Goal: Information Seeking & Learning: Learn about a topic

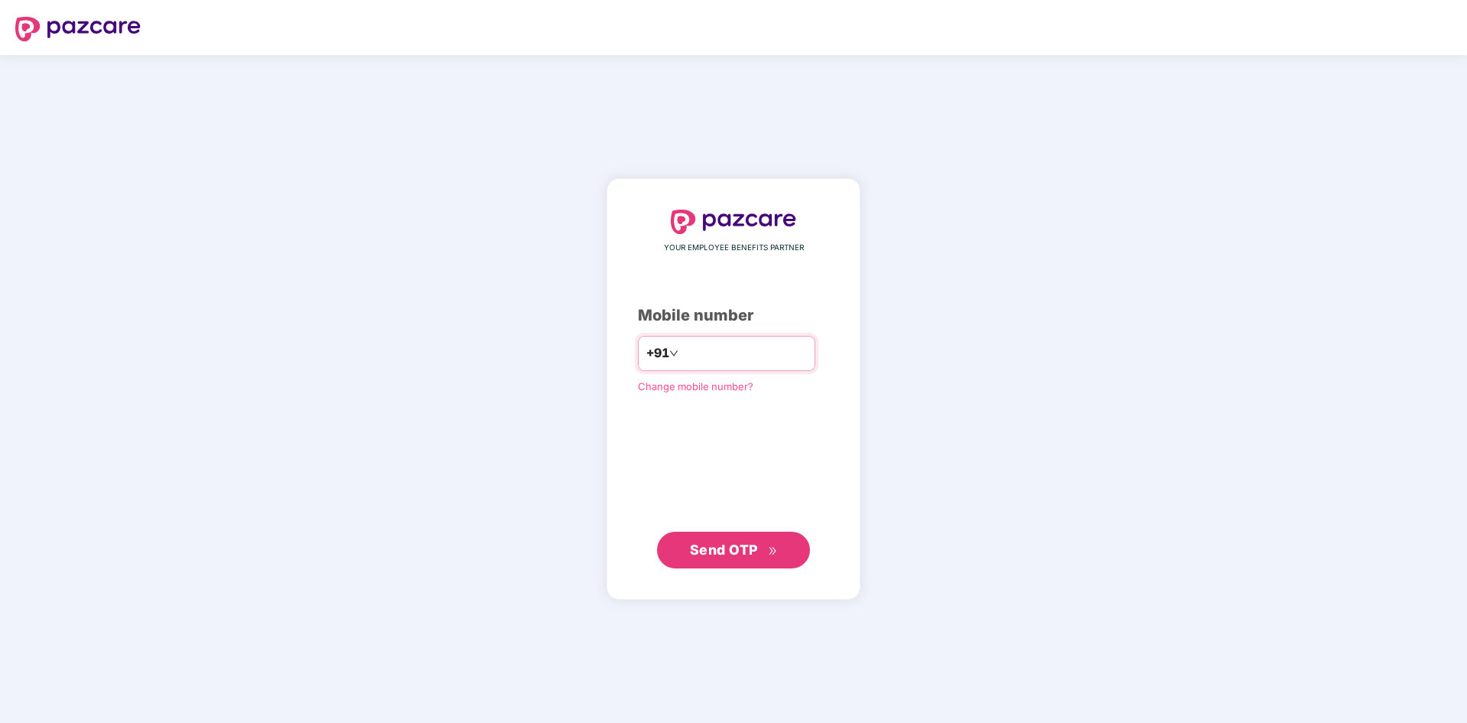
click at [737, 352] on input "number" at bounding box center [743, 353] width 125 height 24
type input "**********"
click at [733, 566] on button "Send OTP" at bounding box center [733, 549] width 153 height 37
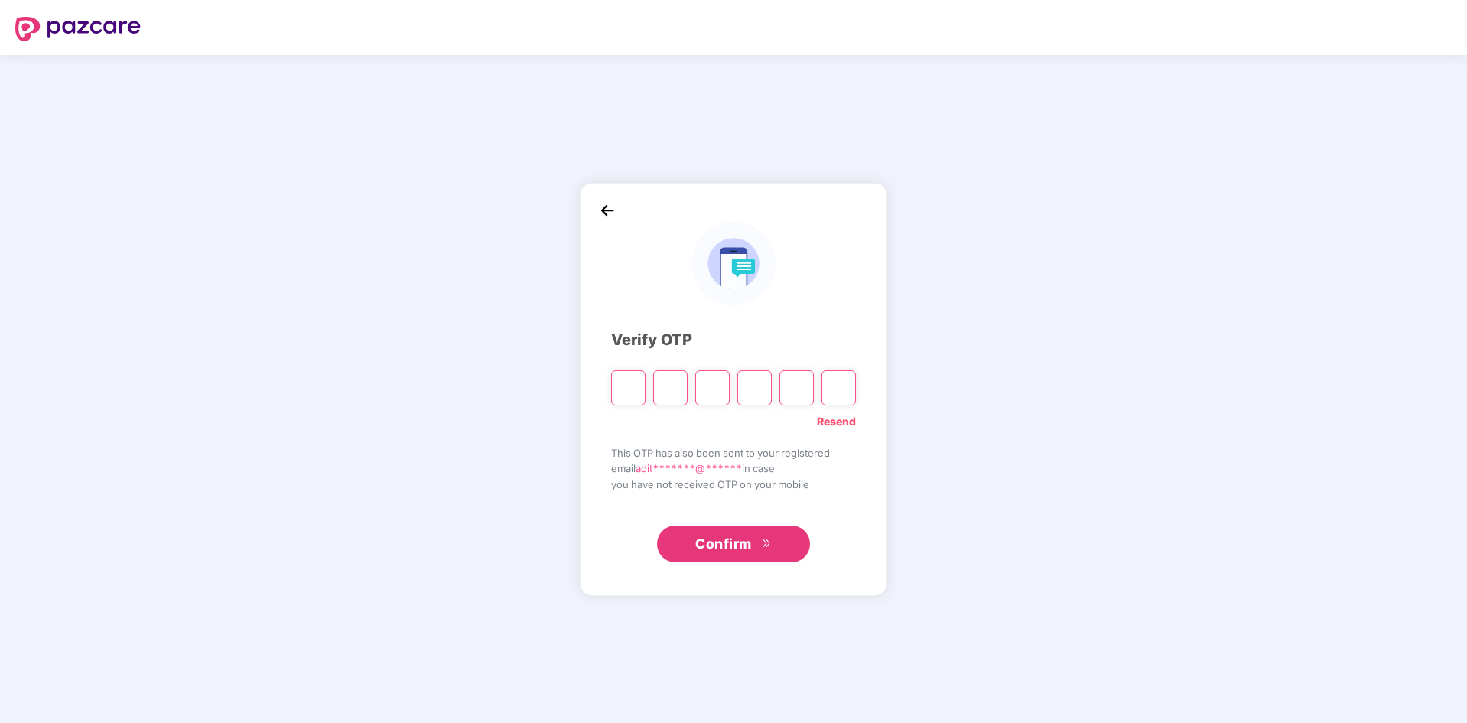
type input "*"
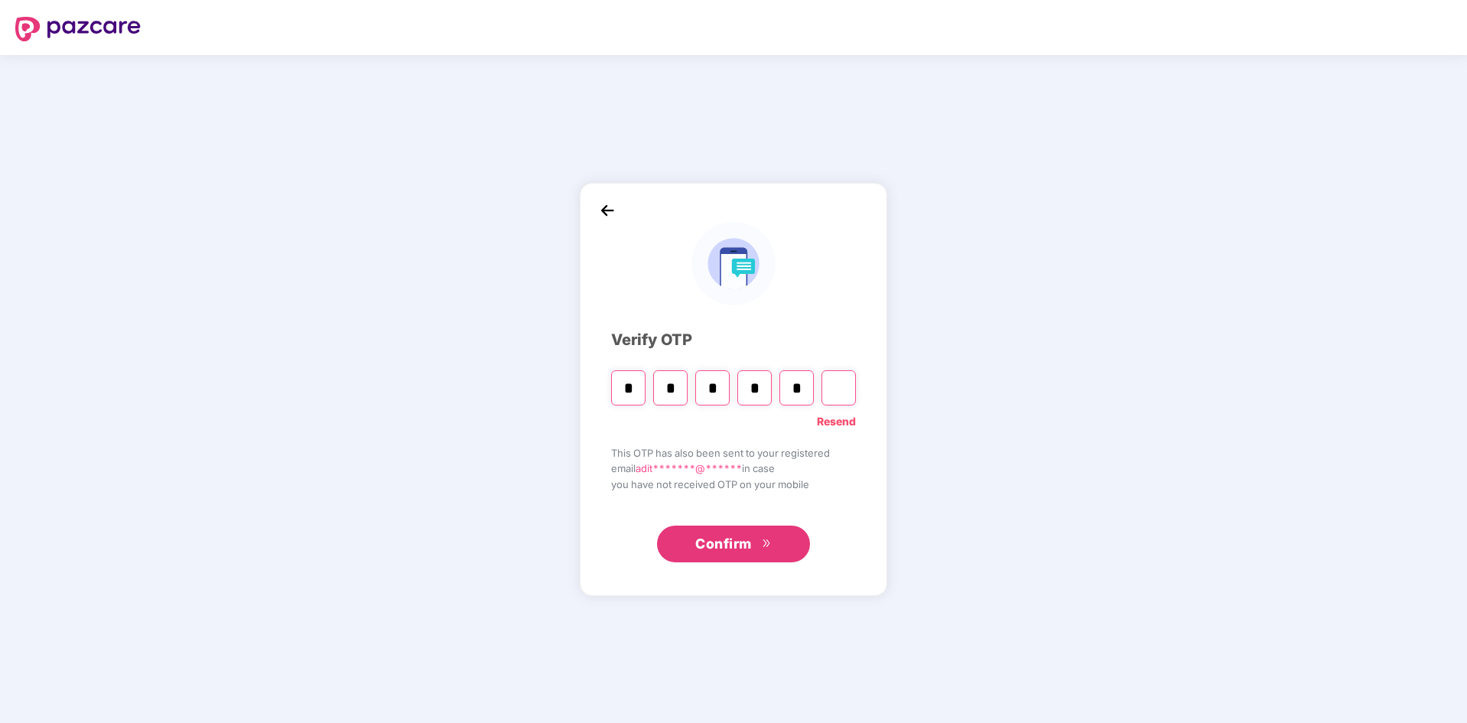
type input "*"
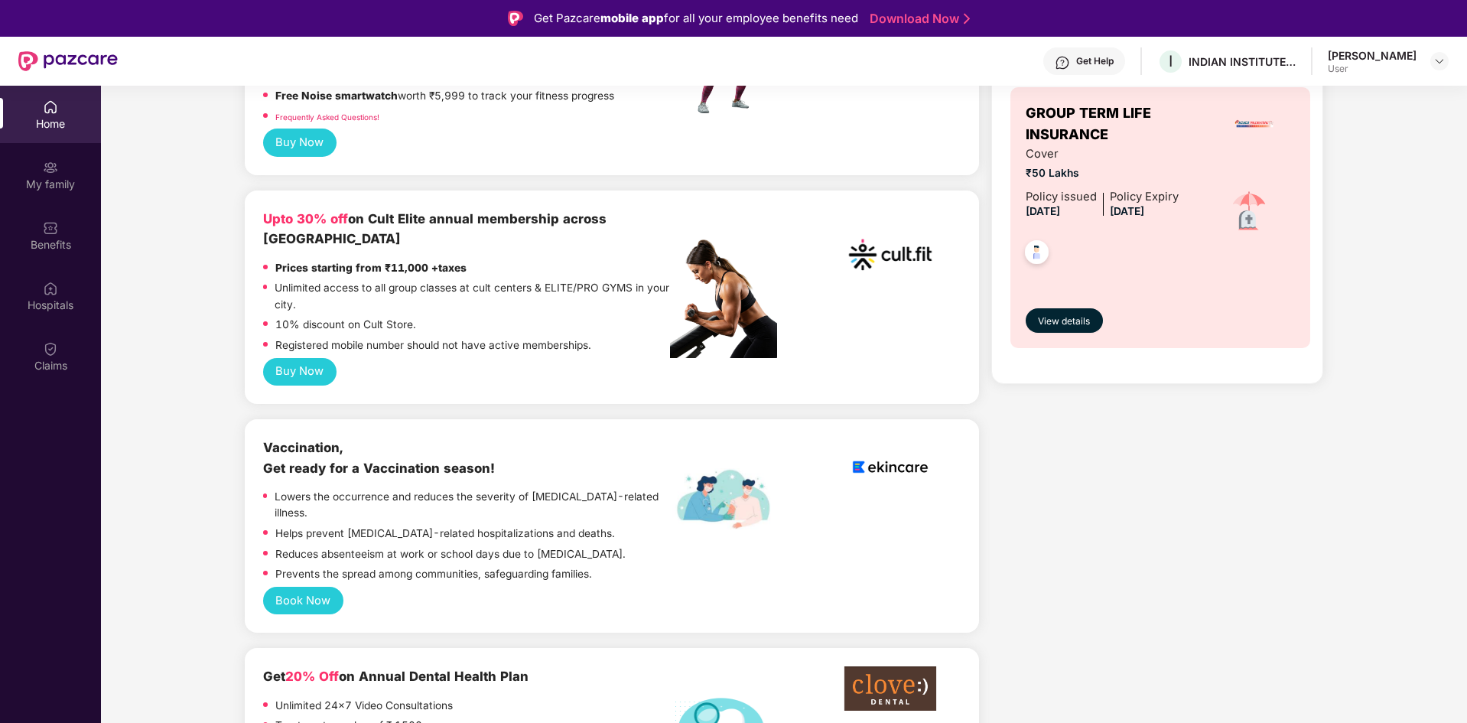
scroll to position [535, 0]
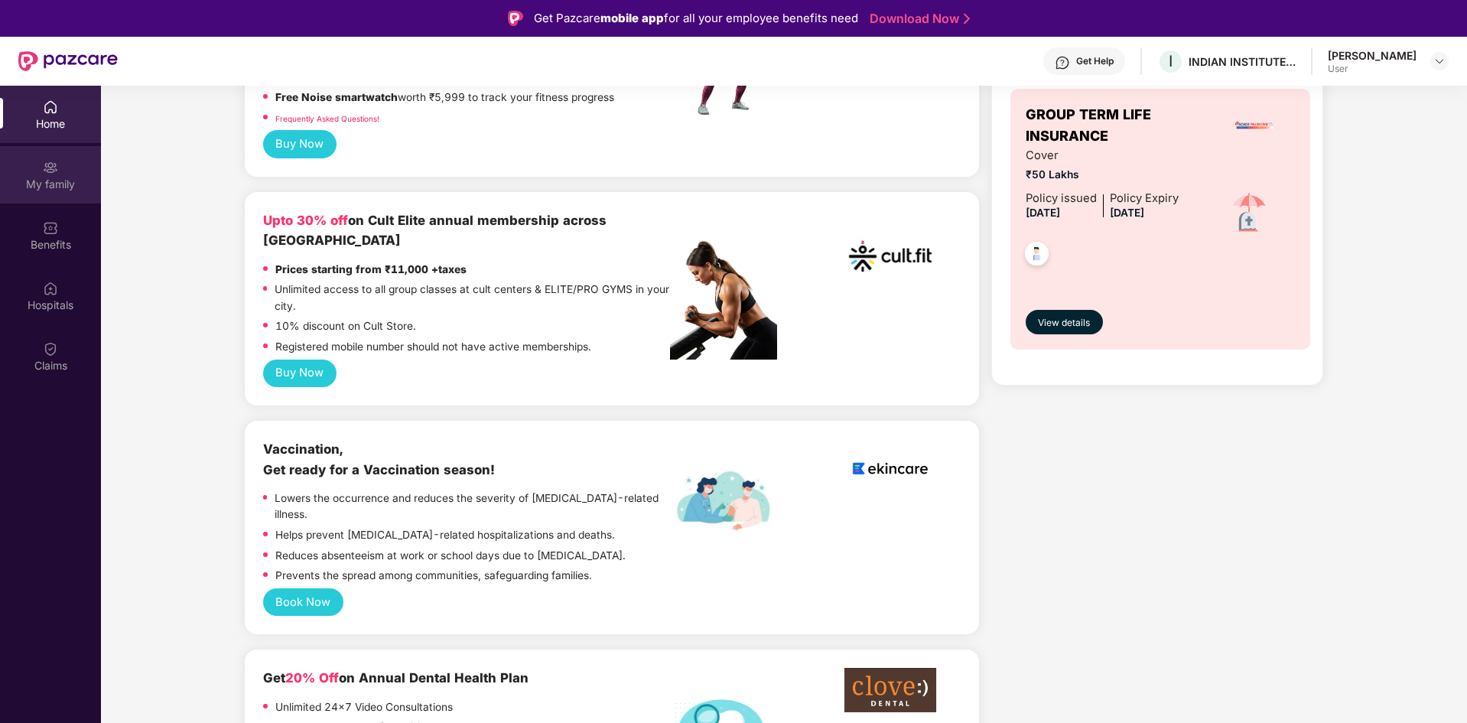
click at [56, 168] on img at bounding box center [50, 167] width 15 height 15
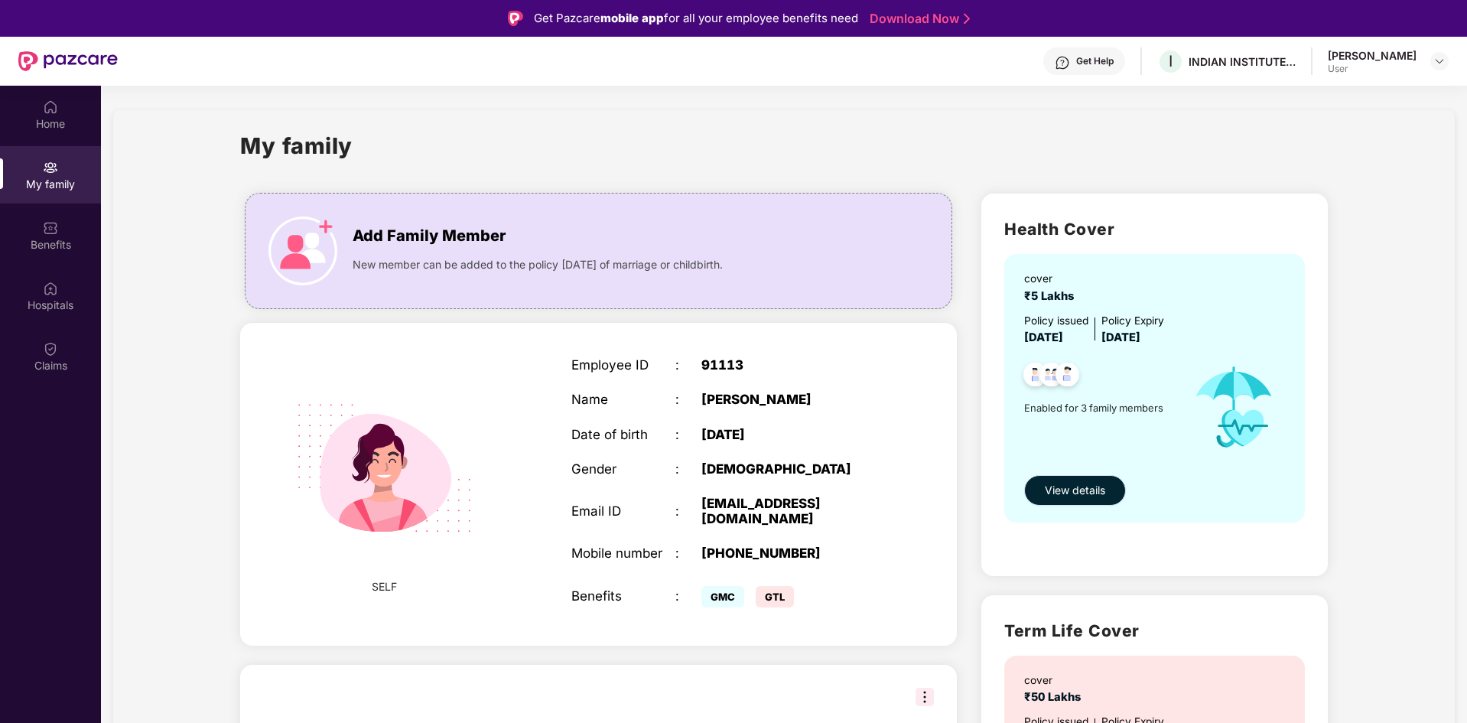
click at [1077, 485] on span "View details" at bounding box center [1075, 490] width 60 height 17
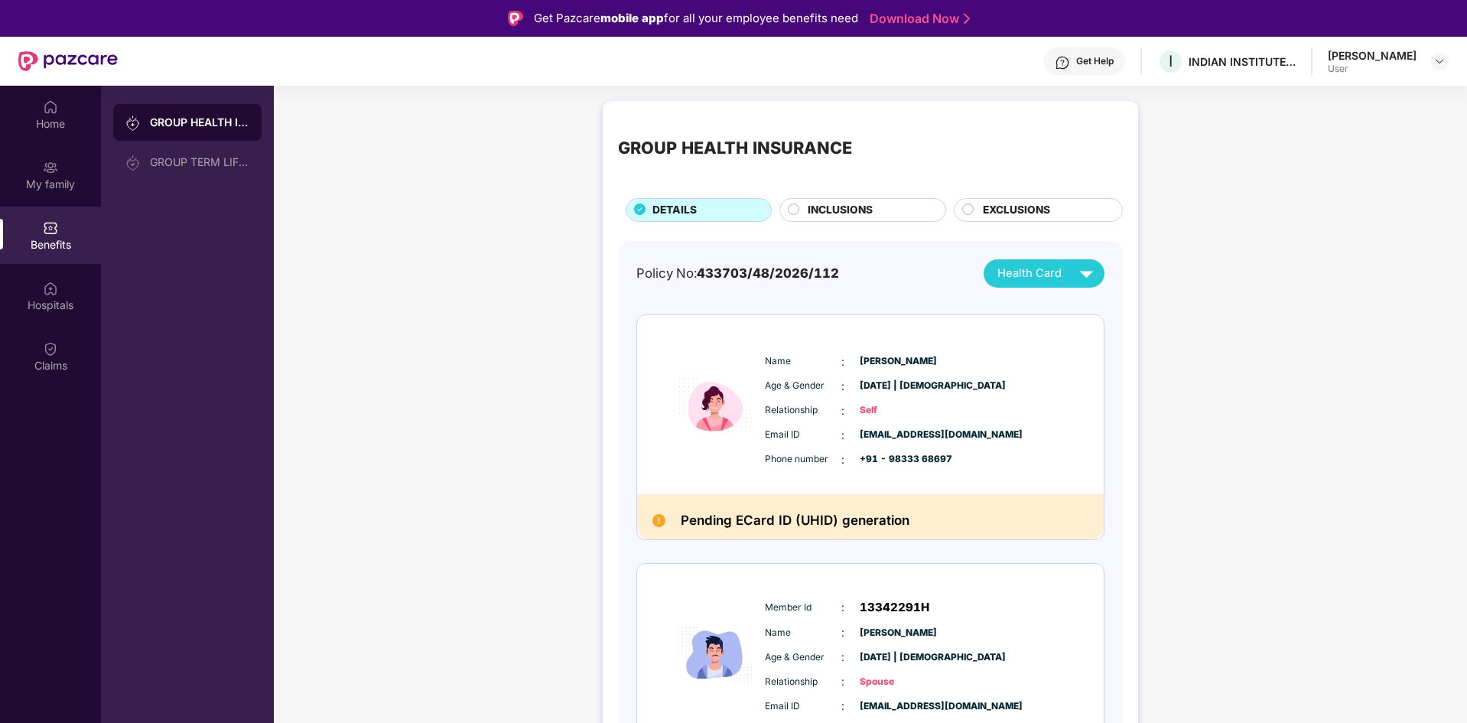
click at [793, 210] on circle at bounding box center [793, 208] width 11 height 11
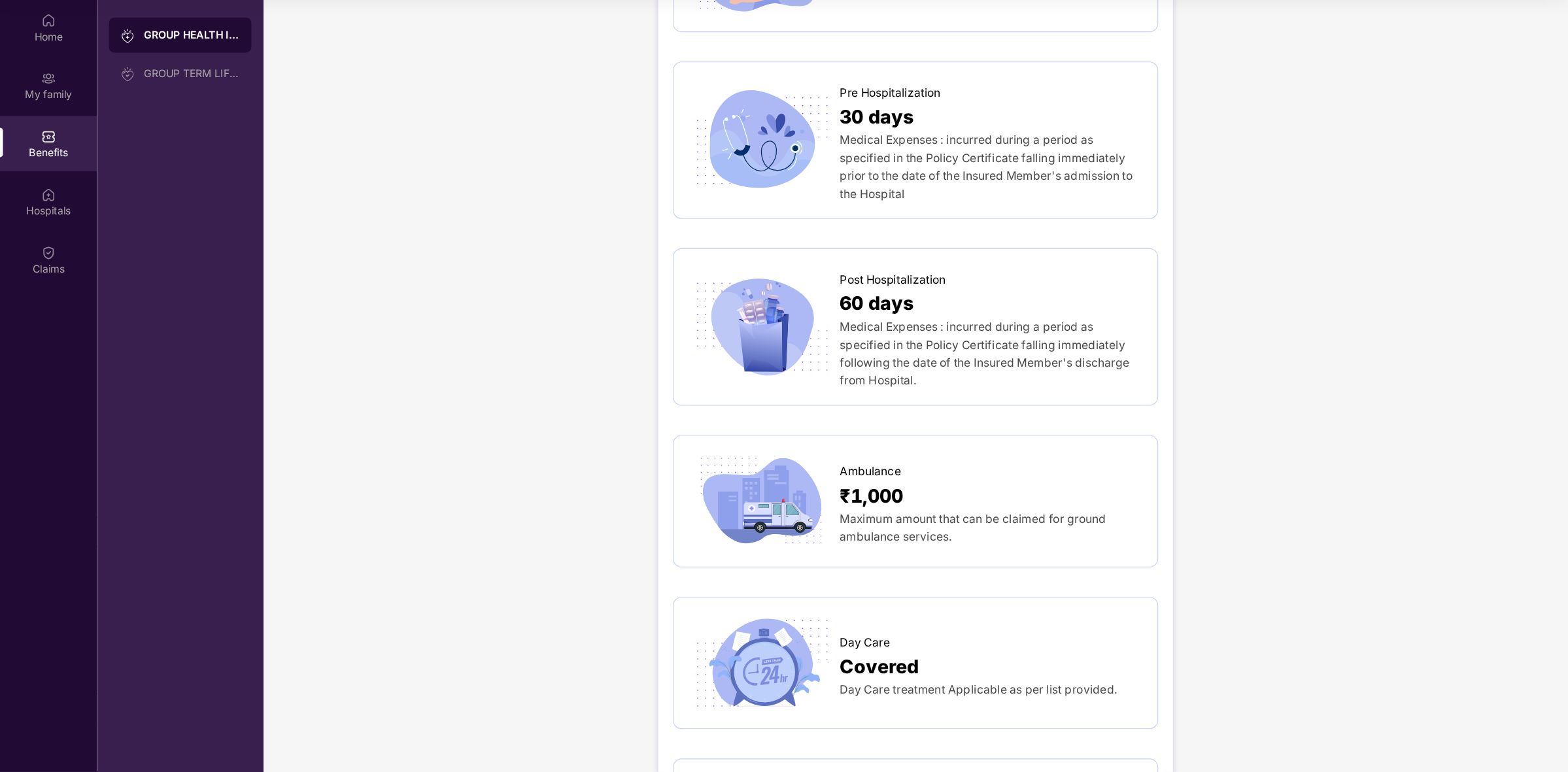
scroll to position [769, 0]
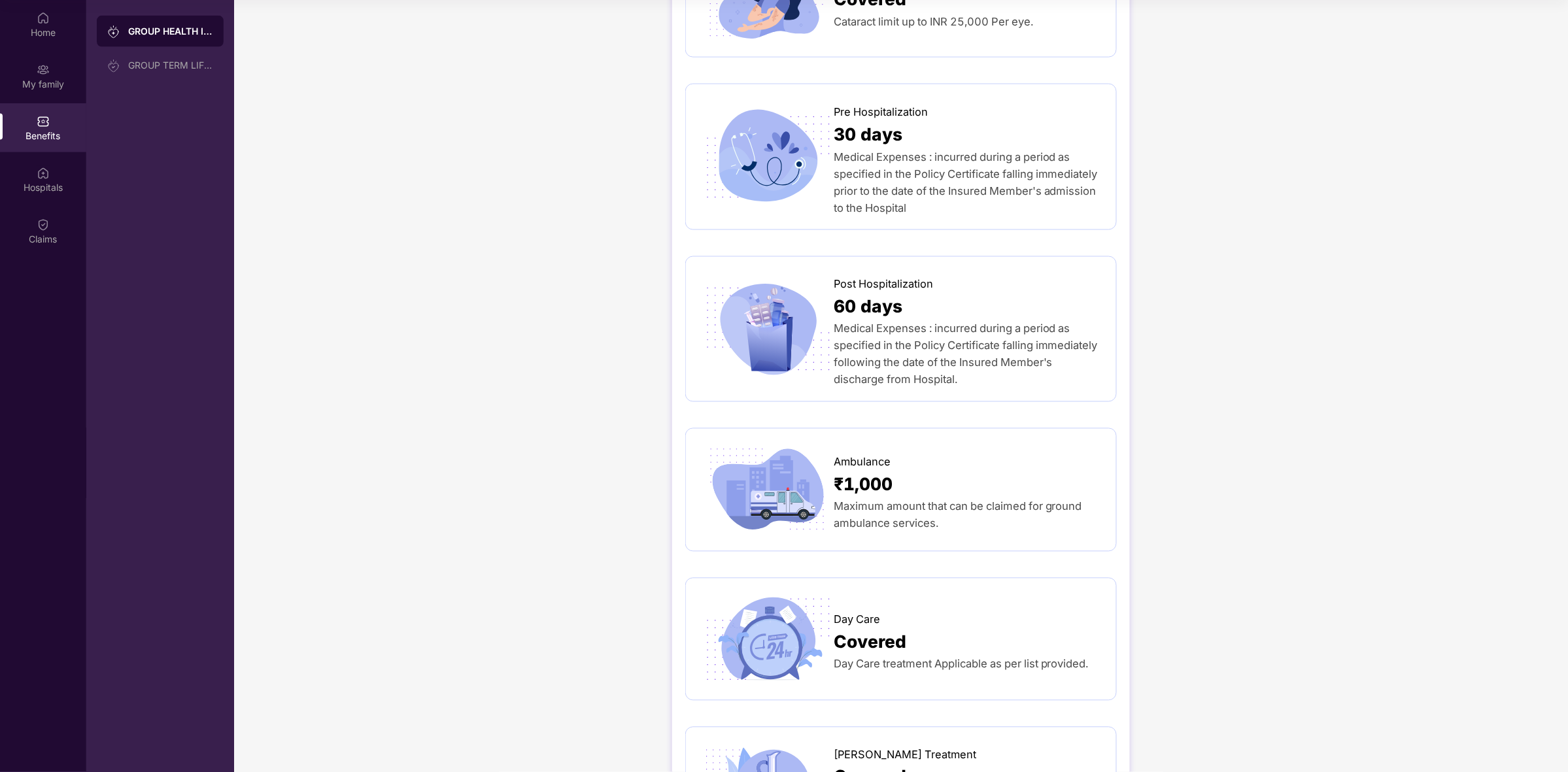
drag, startPoint x: 1230, startPoint y: 0, endPoint x: 1216, endPoint y: 301, distance: 301.3
click at [1216, 301] on div "GROUP HEALTH INSURANCE DETAILS INCLUSIONS EXCLUSIONS Sum Insured ₹5,00,000 Self…" at bounding box center [901, 601] width 1334 height 2728
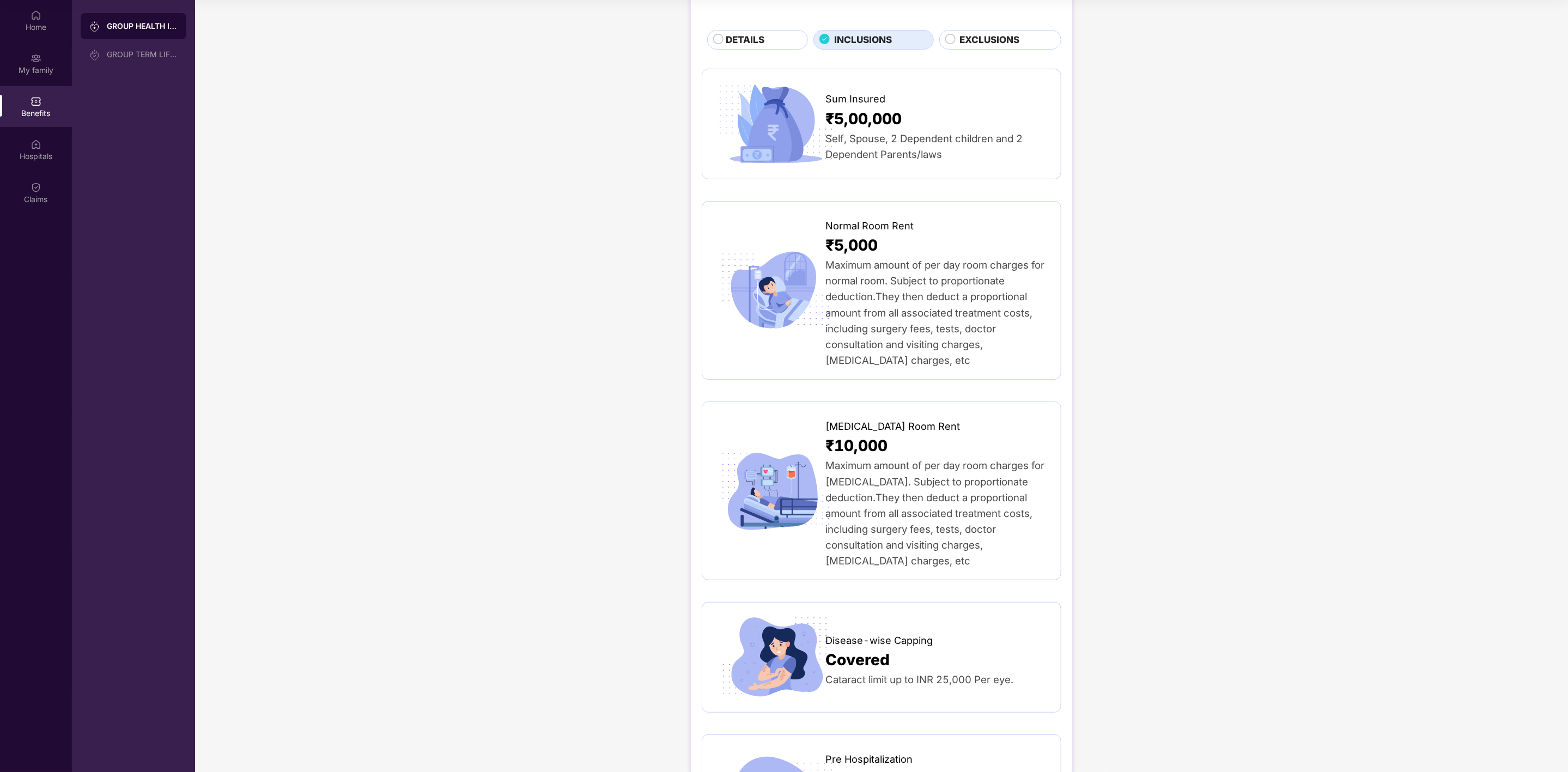
scroll to position [82, 0]
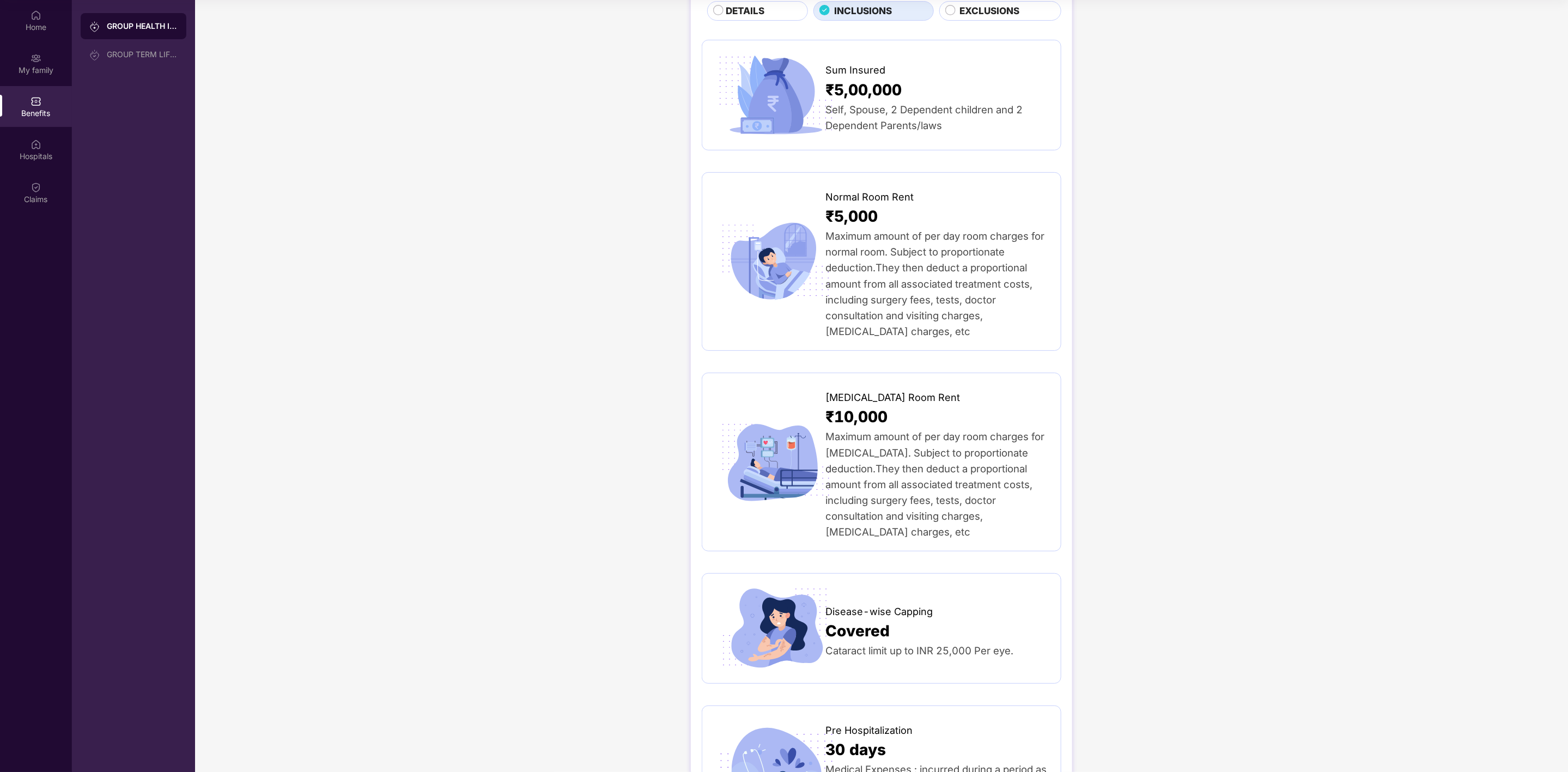
click at [1001, 10] on span "EXCLUSIONS" at bounding box center [990, 11] width 60 height 15
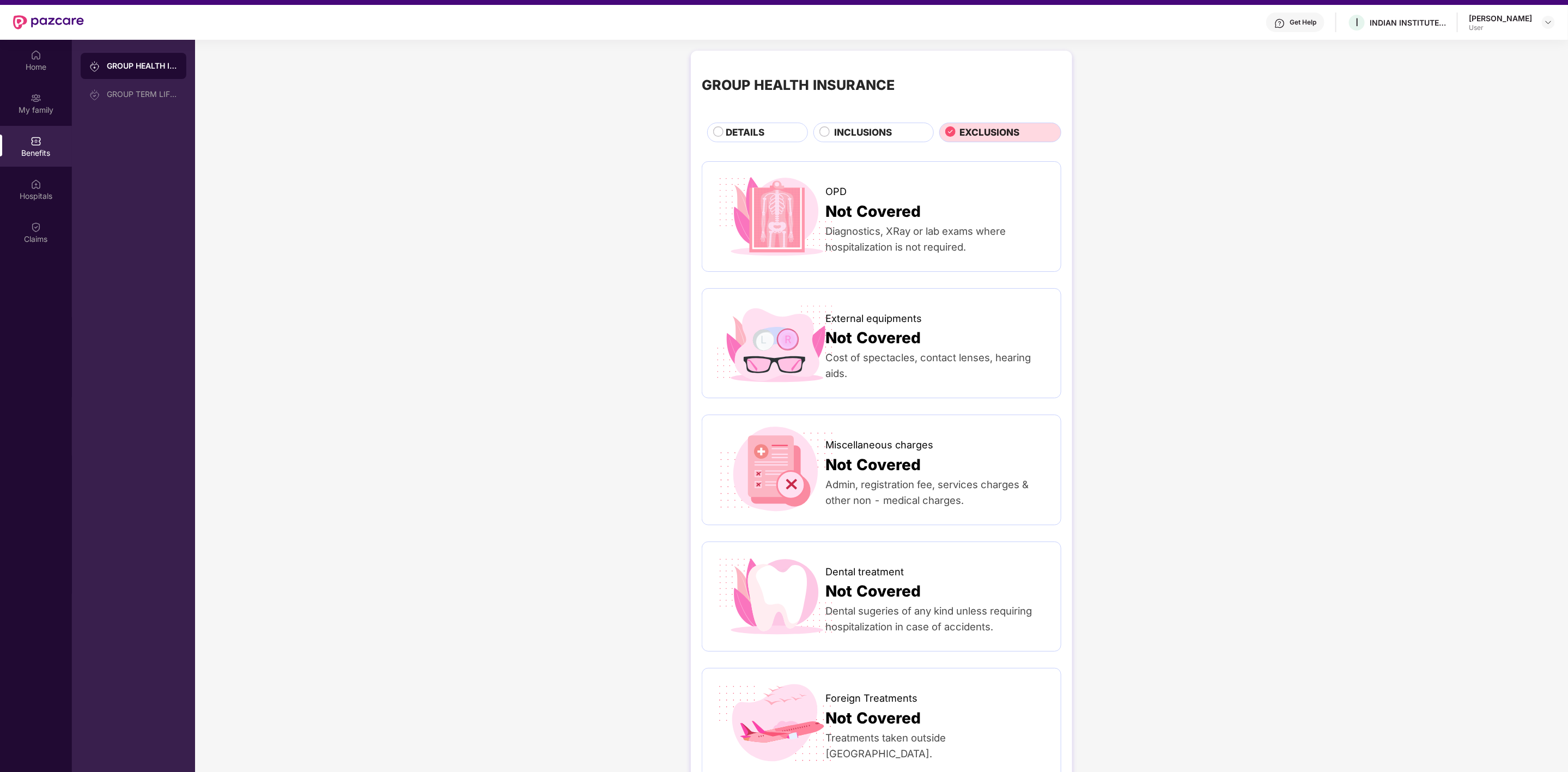
scroll to position [0, 0]
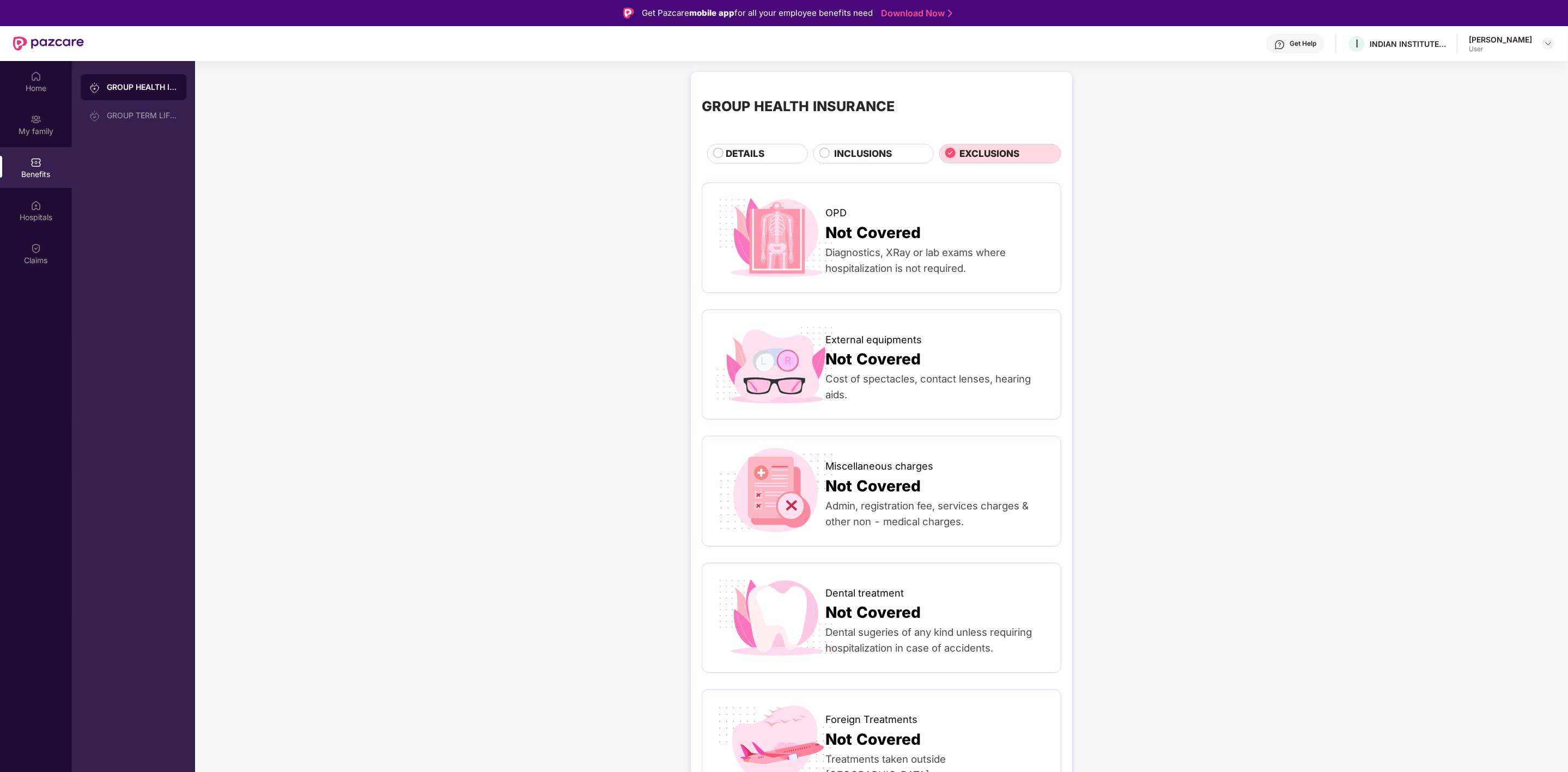
click at [853, 154] on span "INCLUSIONS" at bounding box center [863, 154] width 58 height 15
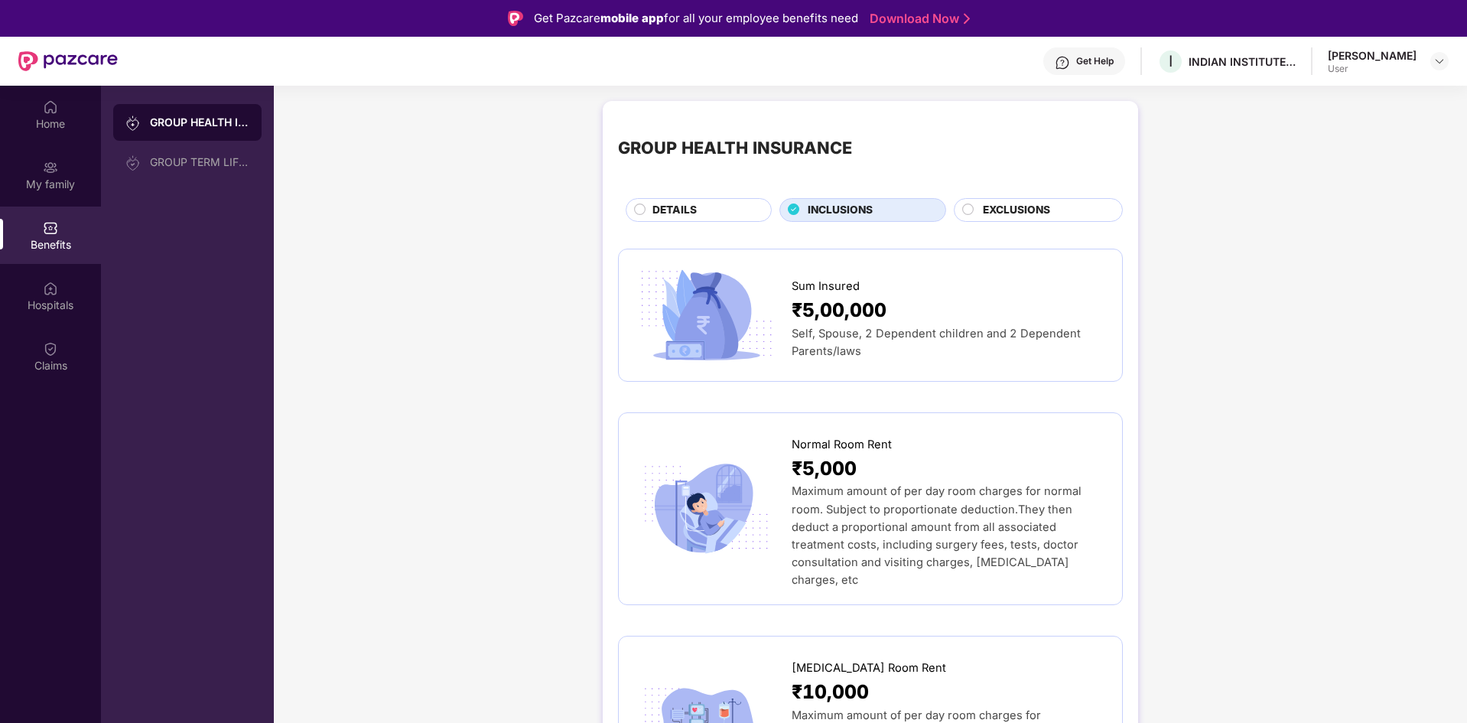
click at [675, 204] on span "DETAILS" at bounding box center [674, 210] width 44 height 17
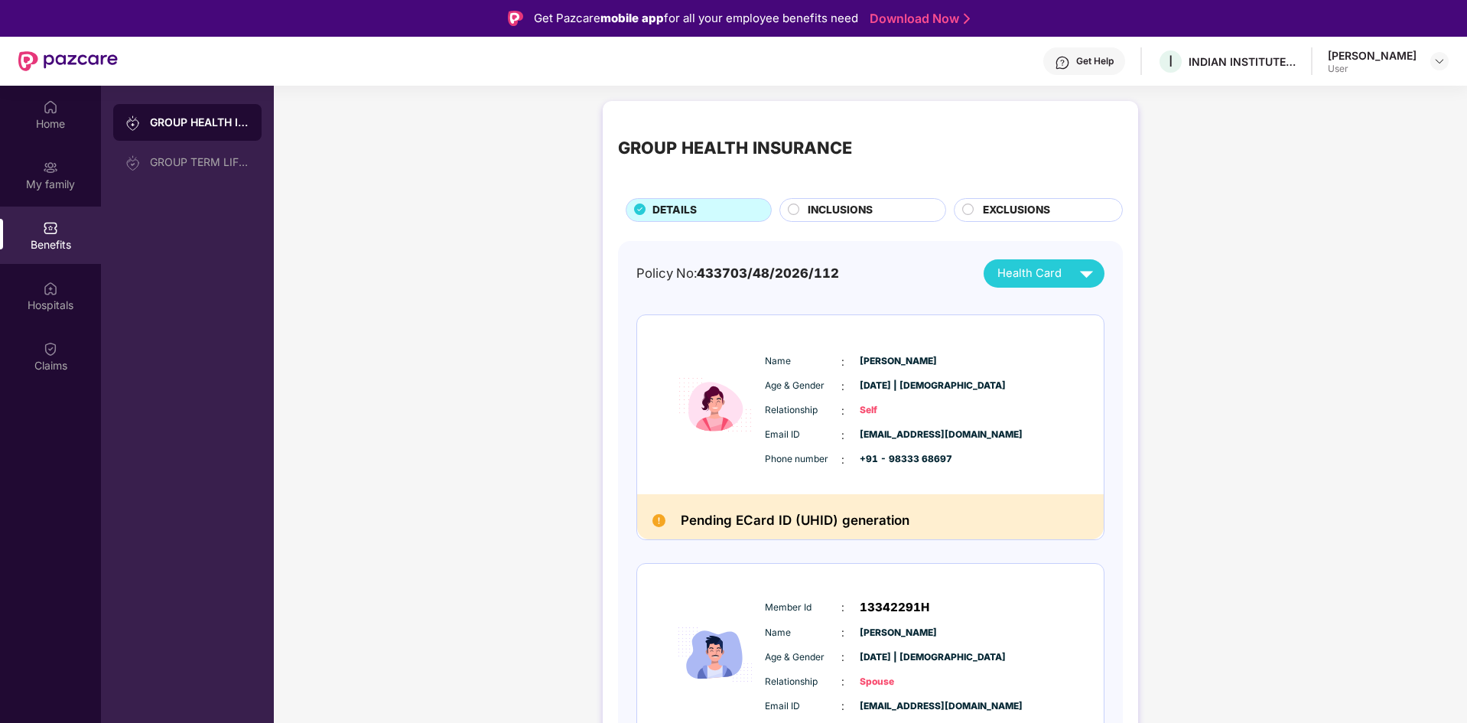
click at [1086, 272] on img at bounding box center [1086, 273] width 27 height 27
click at [1084, 305] on img at bounding box center [1087, 308] width 11 height 11
click at [1065, 343] on div "[PERSON_NAME]" at bounding box center [1043, 338] width 101 height 17
click at [1079, 275] on img at bounding box center [1086, 273] width 27 height 27
click at [1051, 369] on div "[PERSON_NAME]" at bounding box center [1043, 369] width 101 height 17
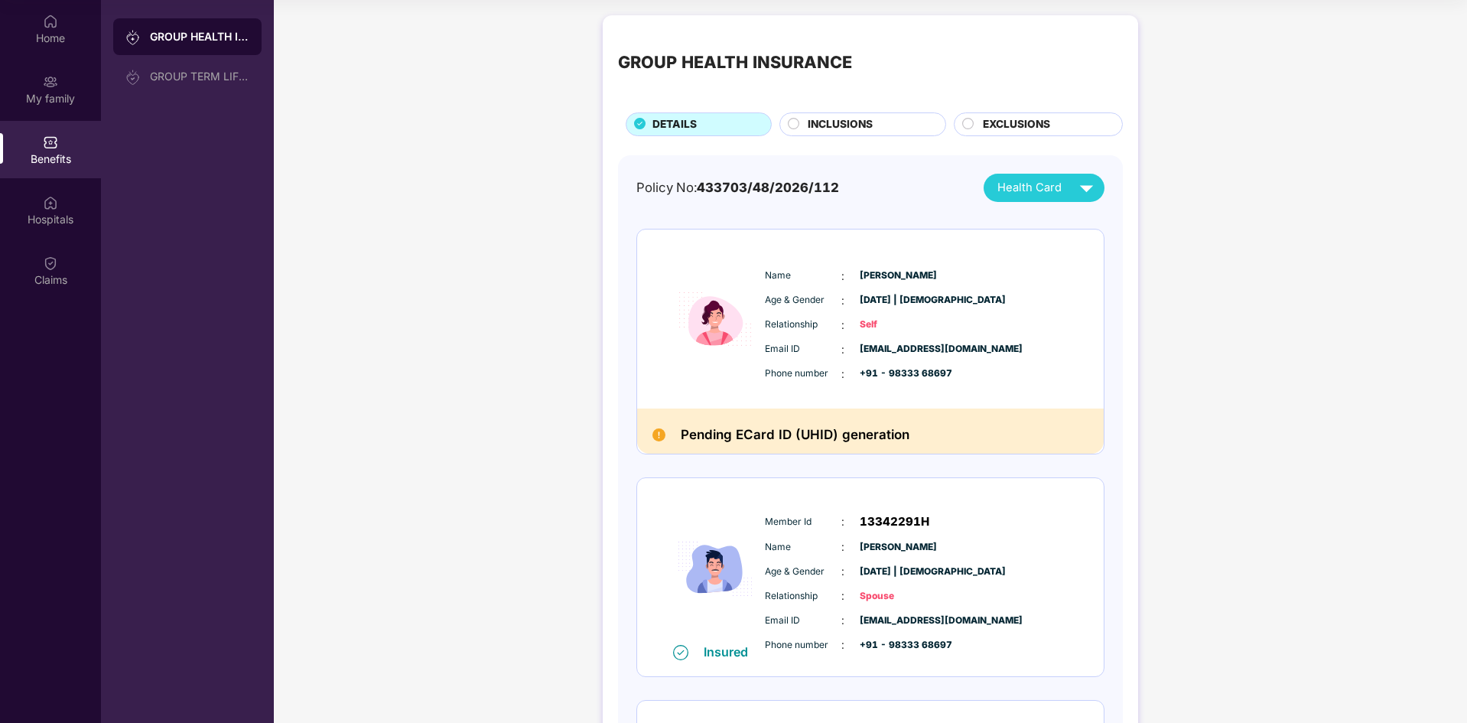
click at [828, 116] on span "INCLUSIONS" at bounding box center [840, 124] width 65 height 17
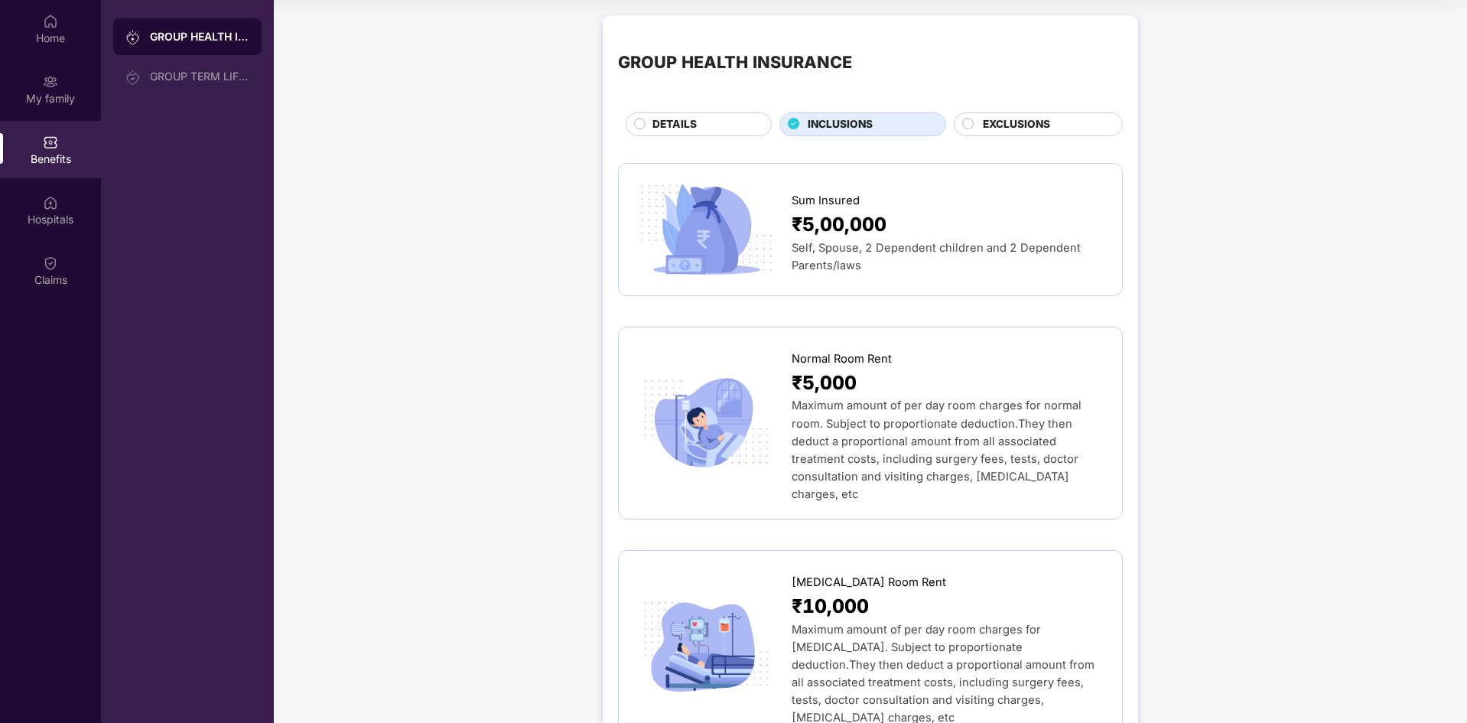
click at [1023, 125] on span "EXCLUSIONS" at bounding box center [1016, 124] width 67 height 17
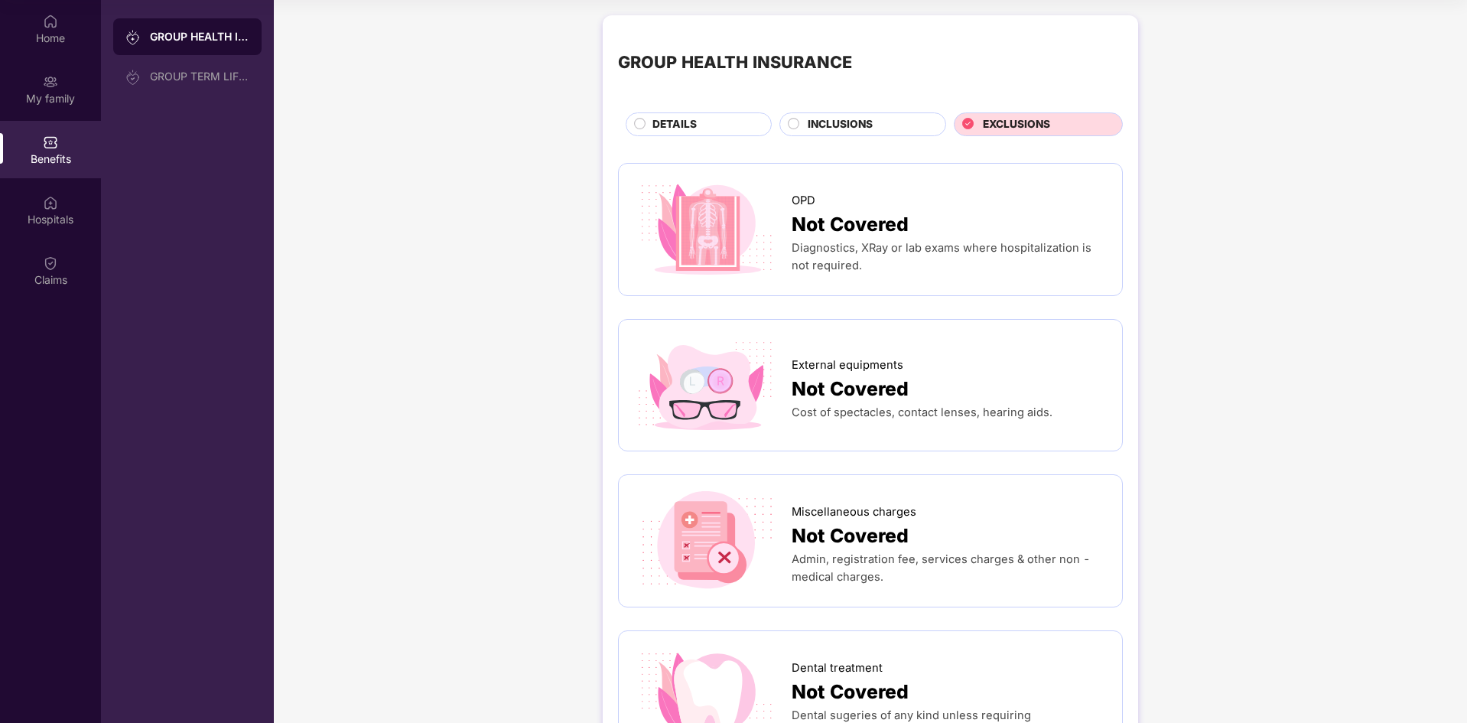
click at [675, 122] on span "DETAILS" at bounding box center [674, 124] width 44 height 17
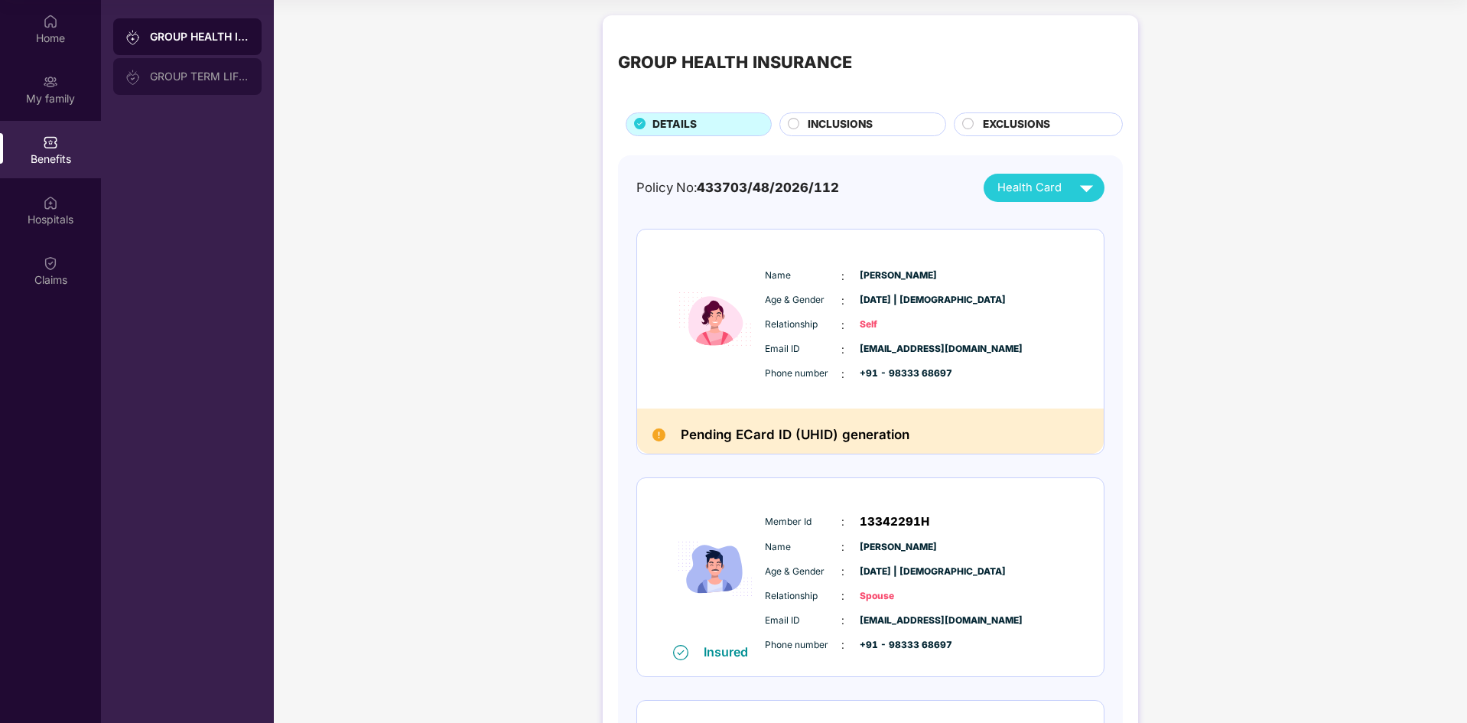
click at [179, 73] on div "GROUP TERM LIFE INSURANCE" at bounding box center [199, 76] width 99 height 12
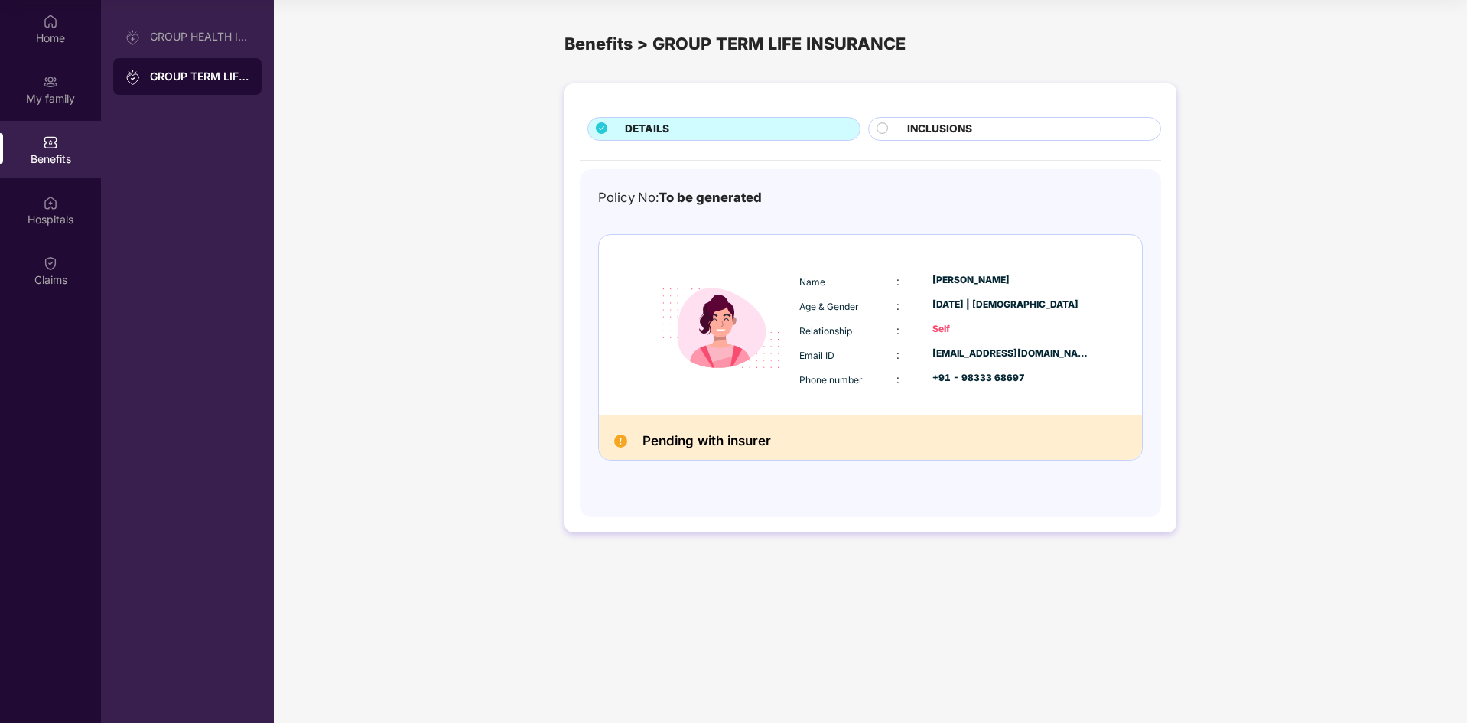
click at [883, 130] on circle at bounding box center [881, 127] width 11 height 11
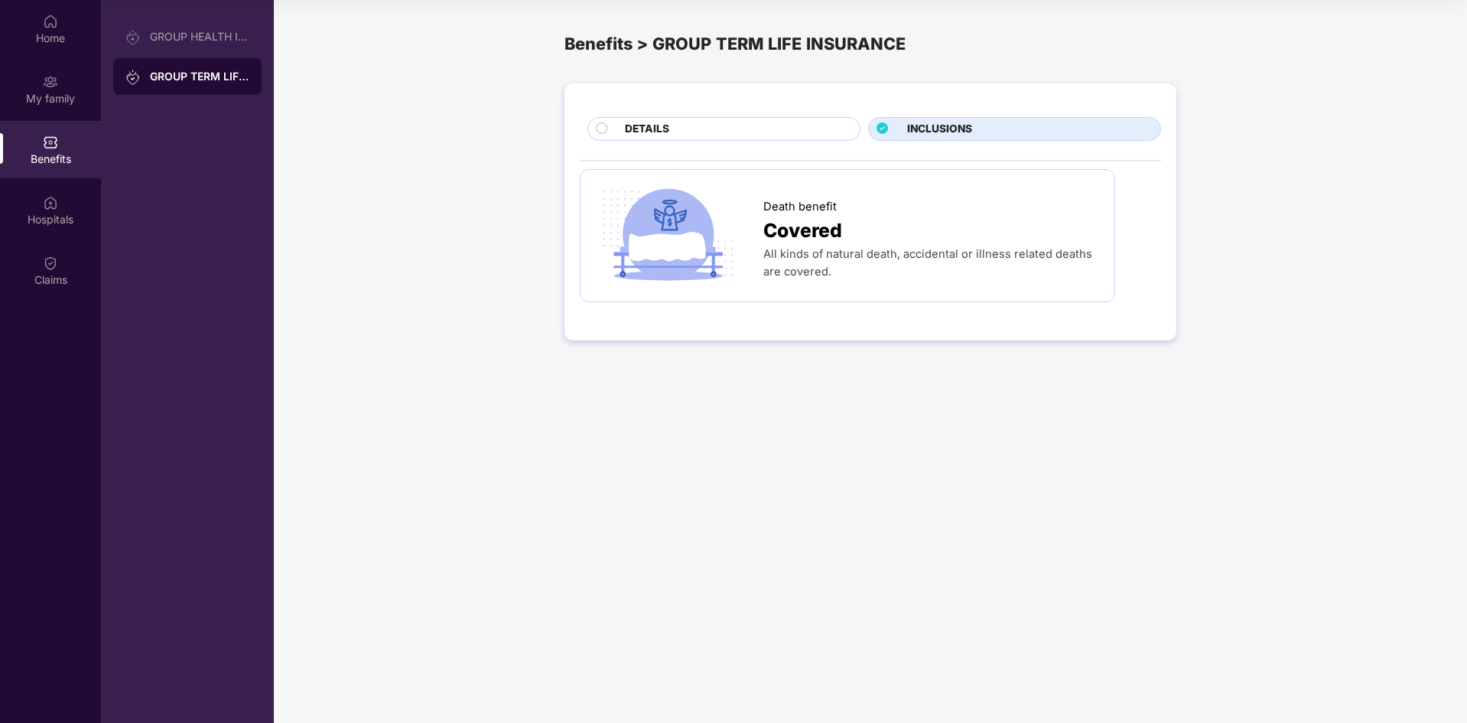
click at [601, 127] on circle at bounding box center [602, 127] width 11 height 11
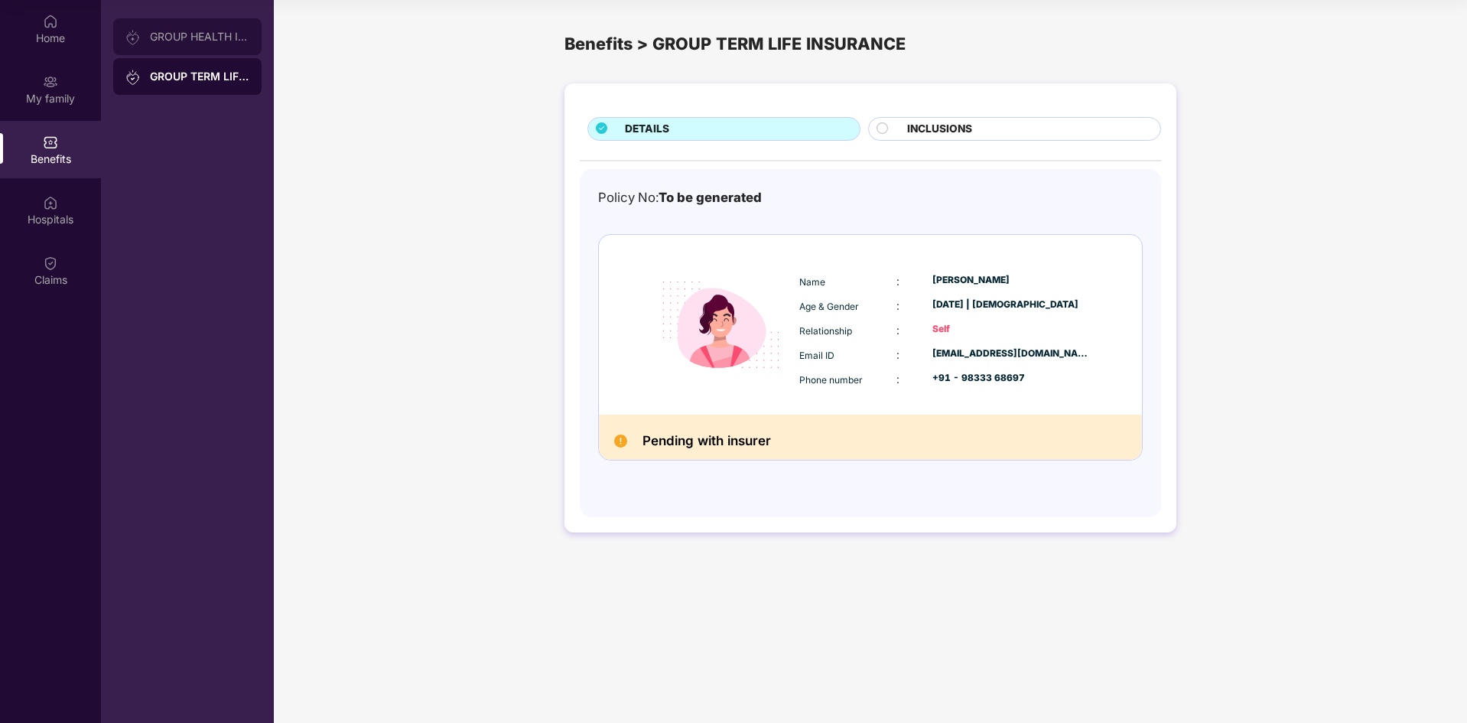
click at [187, 34] on div "GROUP HEALTH INSURANCE" at bounding box center [199, 37] width 99 height 12
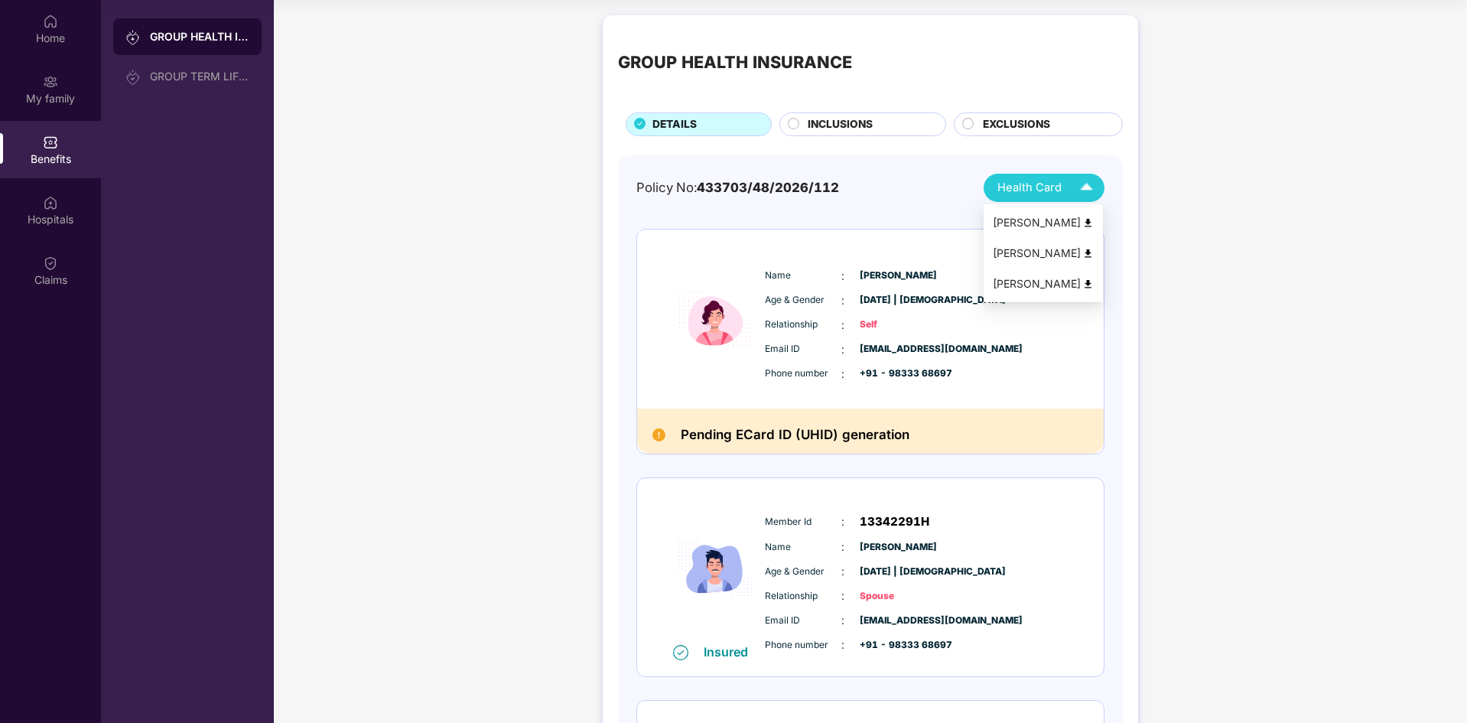
click at [1088, 227] on img at bounding box center [1087, 222] width 11 height 11
click at [55, 202] on img at bounding box center [50, 202] width 15 height 15
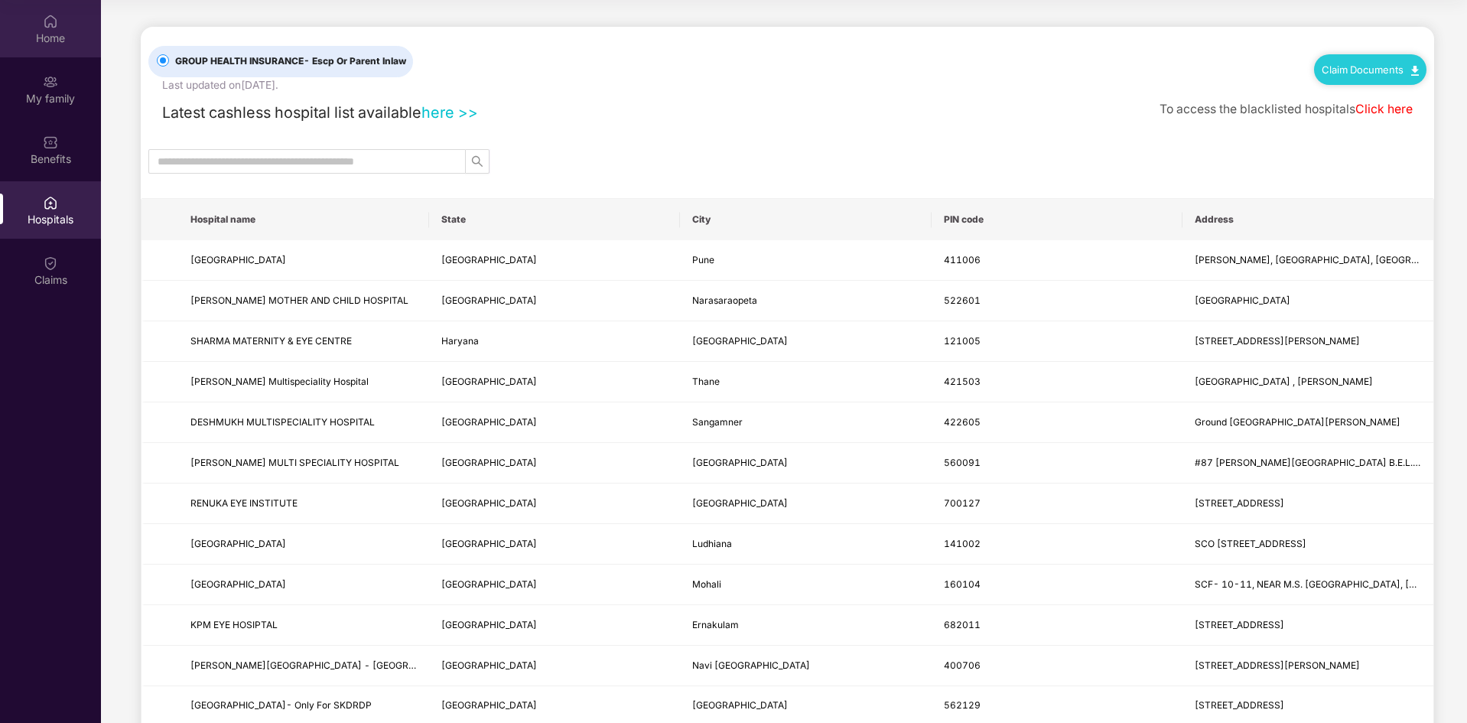
click at [63, 32] on div "Home" at bounding box center [50, 38] width 101 height 15
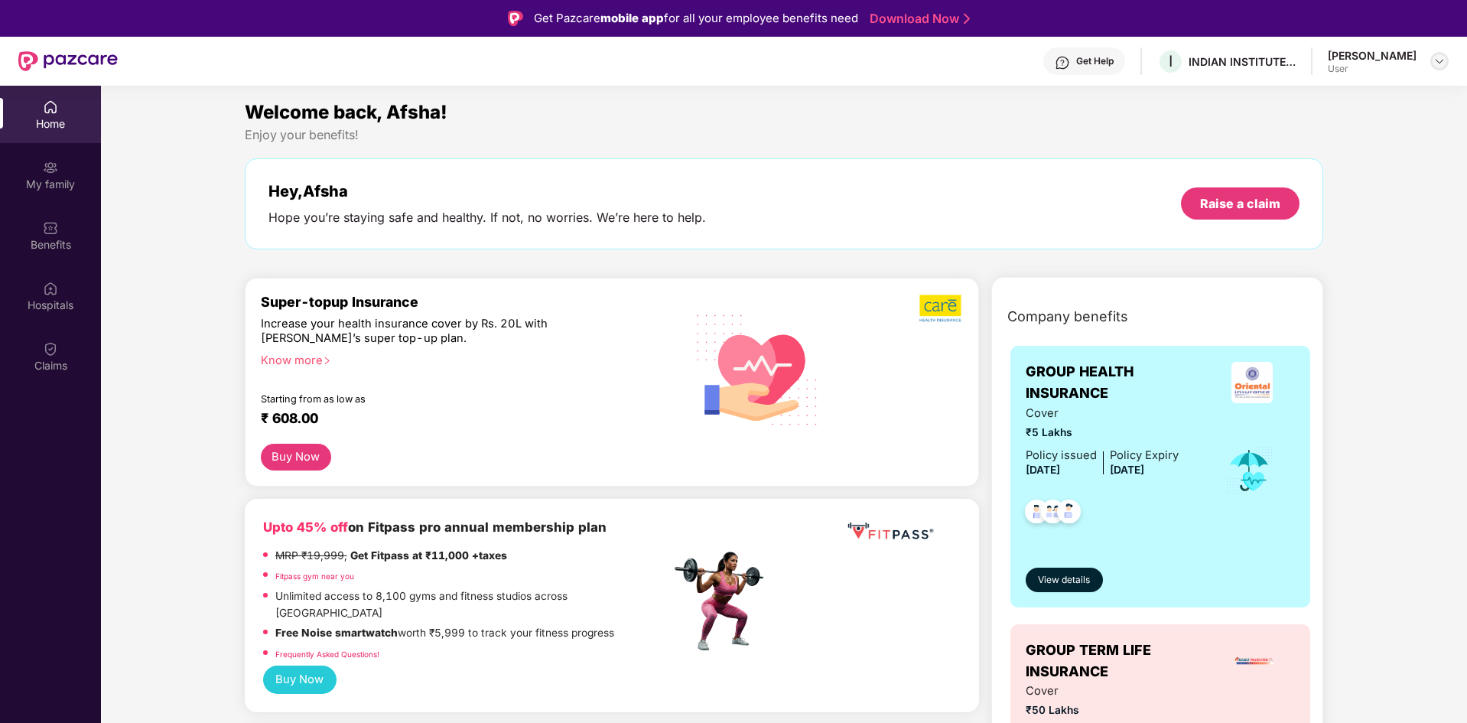
click at [1438, 60] on img at bounding box center [1439, 61] width 12 height 12
